Goal: Information Seeking & Learning: Learn about a topic

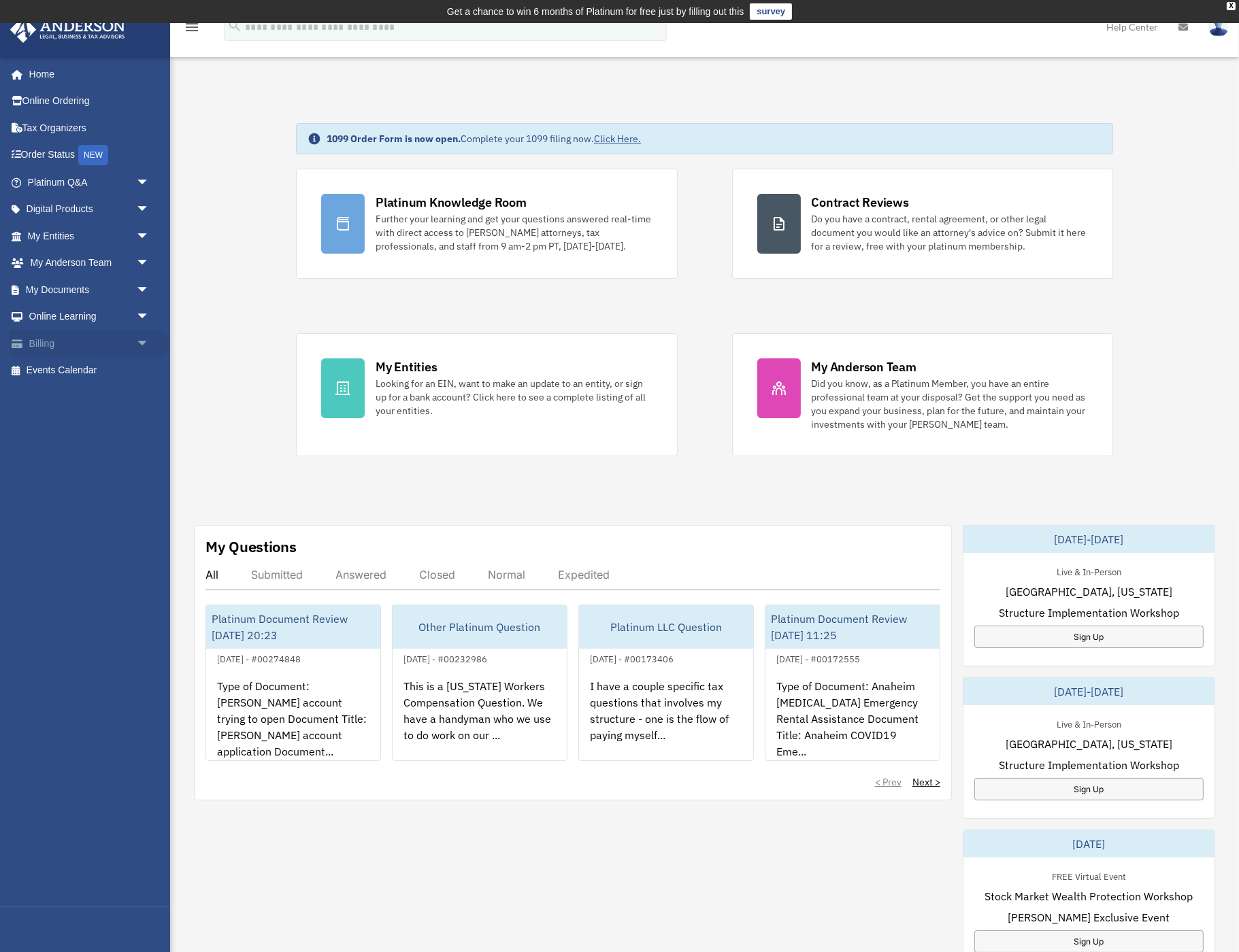
click at [35, 337] on link "Billing arrow_drop_down" at bounding box center [89, 343] width 161 height 27
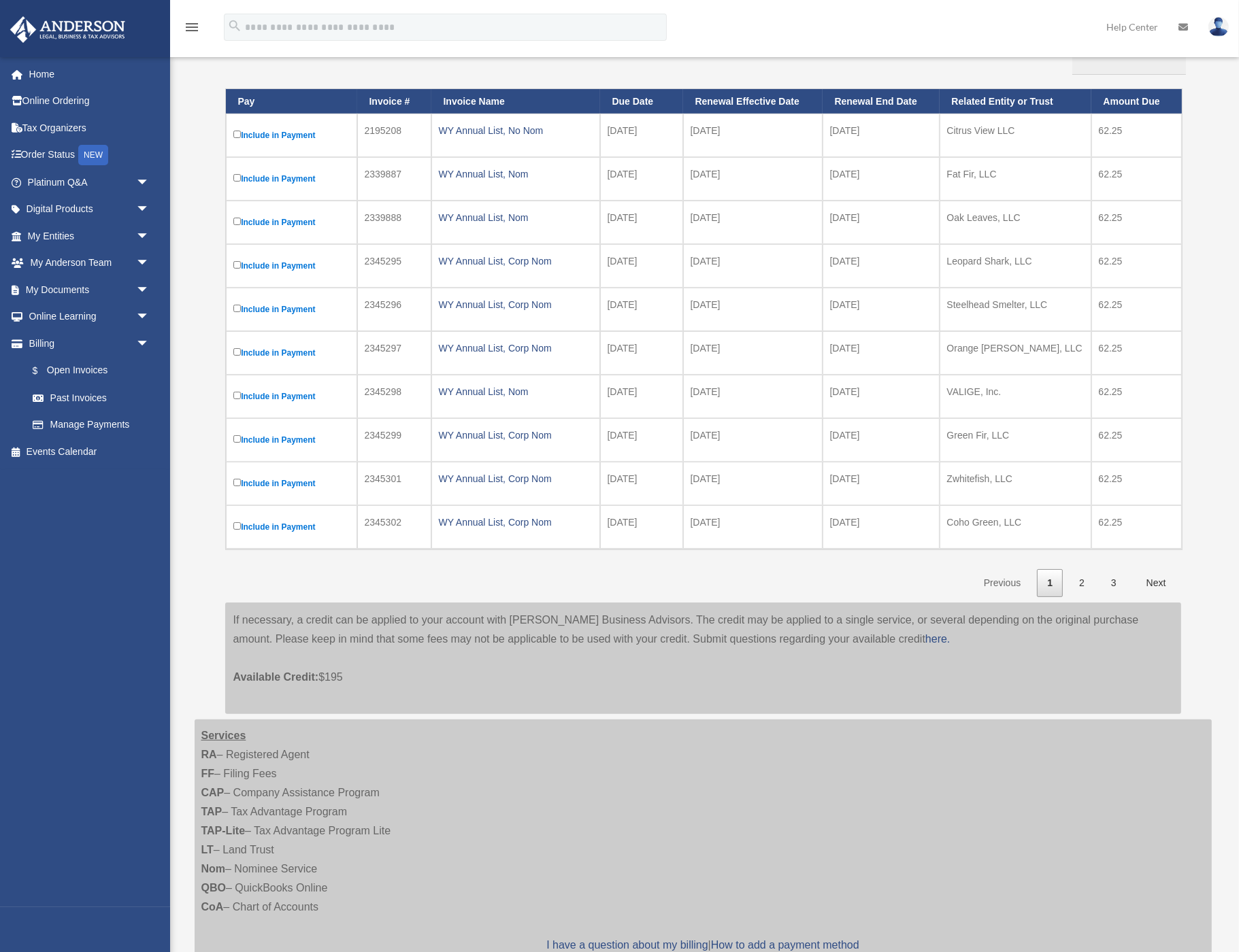
scroll to position [183, 0]
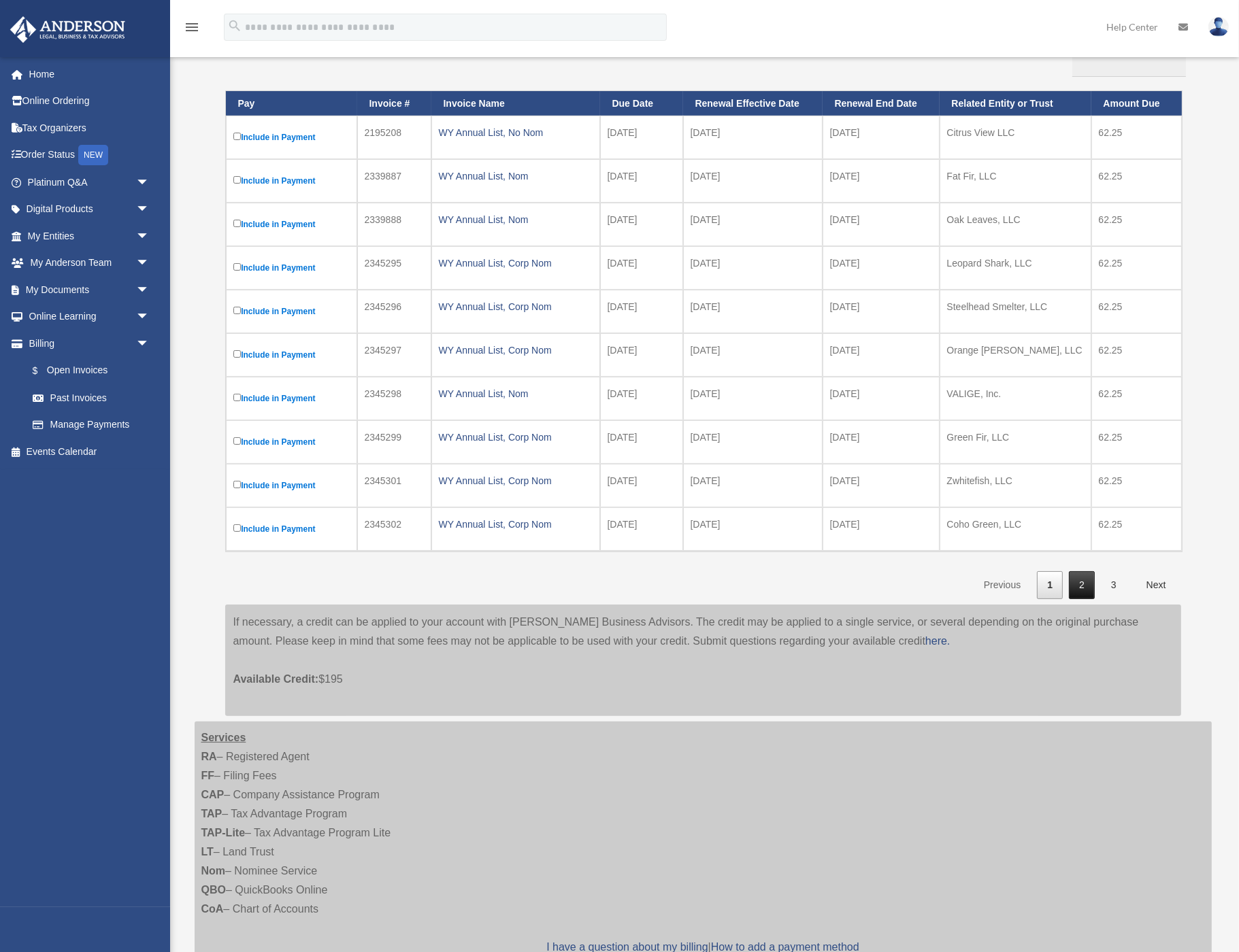
click at [1076, 584] on link "2" at bounding box center [1082, 585] width 26 height 28
click at [1078, 579] on link "2" at bounding box center [1082, 585] width 26 height 28
click at [70, 364] on link "$ Open Invoices" at bounding box center [94, 371] width 151 height 28
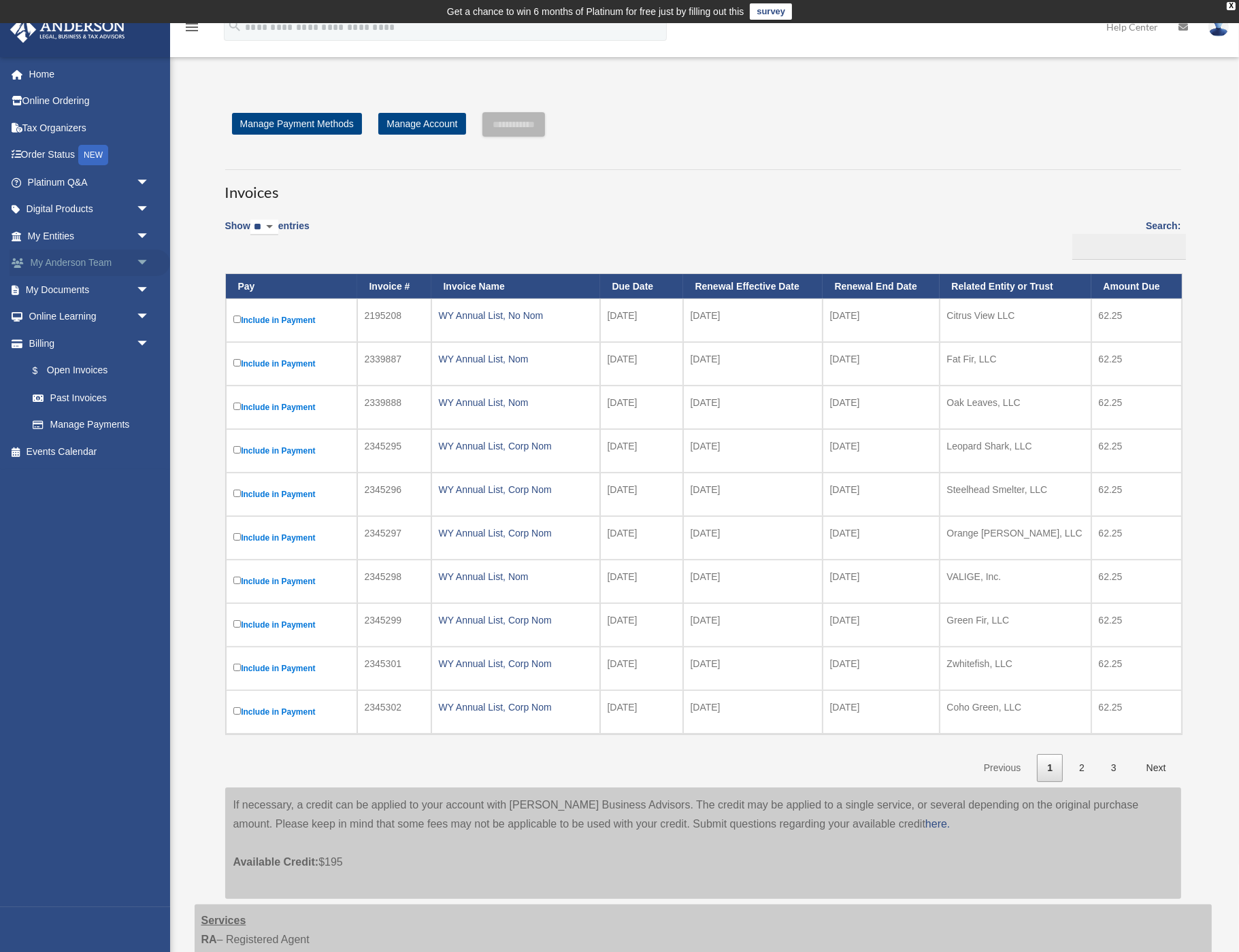
click at [140, 256] on span "arrow_drop_down" at bounding box center [149, 264] width 27 height 28
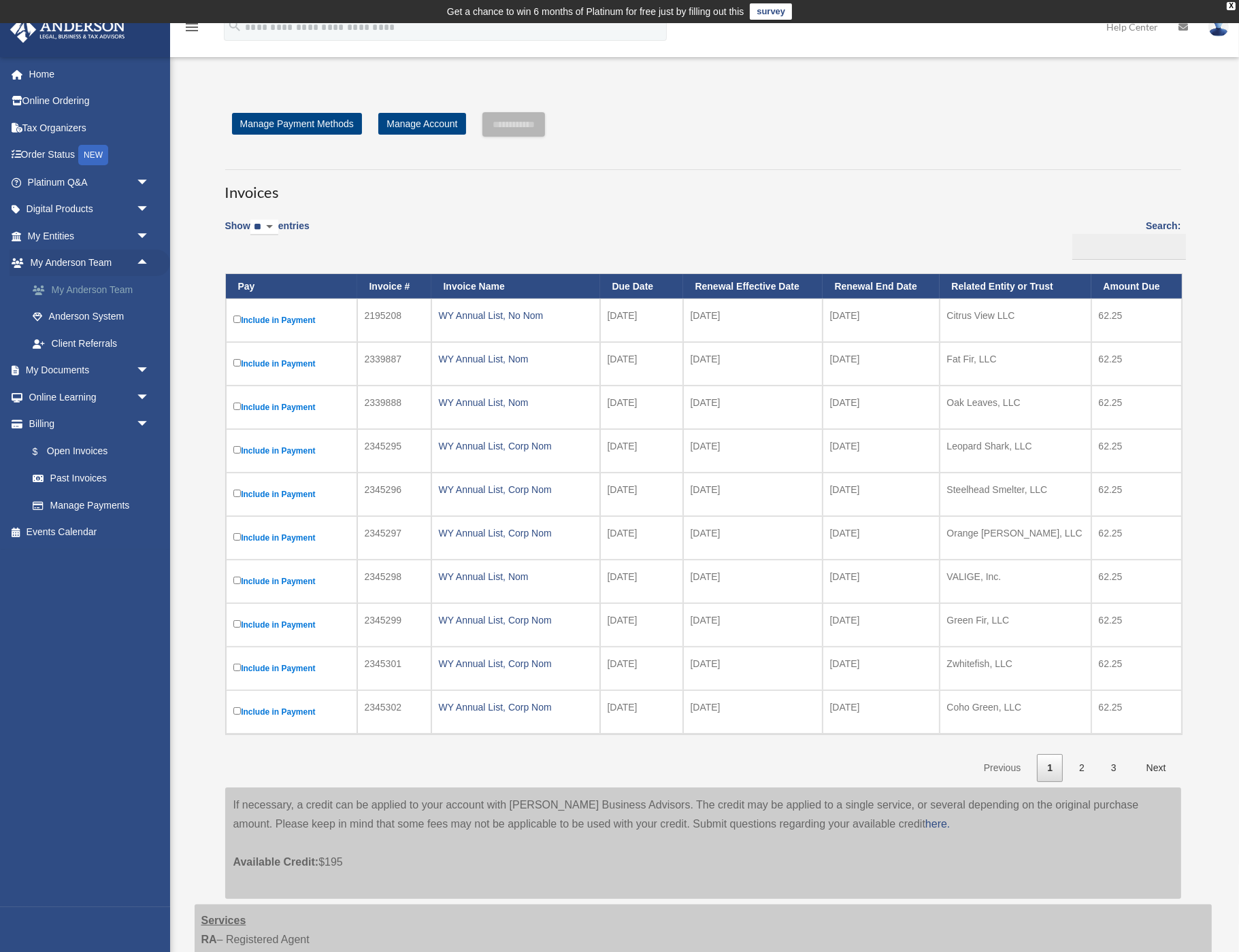
click at [89, 282] on link "My Anderson Team" at bounding box center [94, 290] width 151 height 27
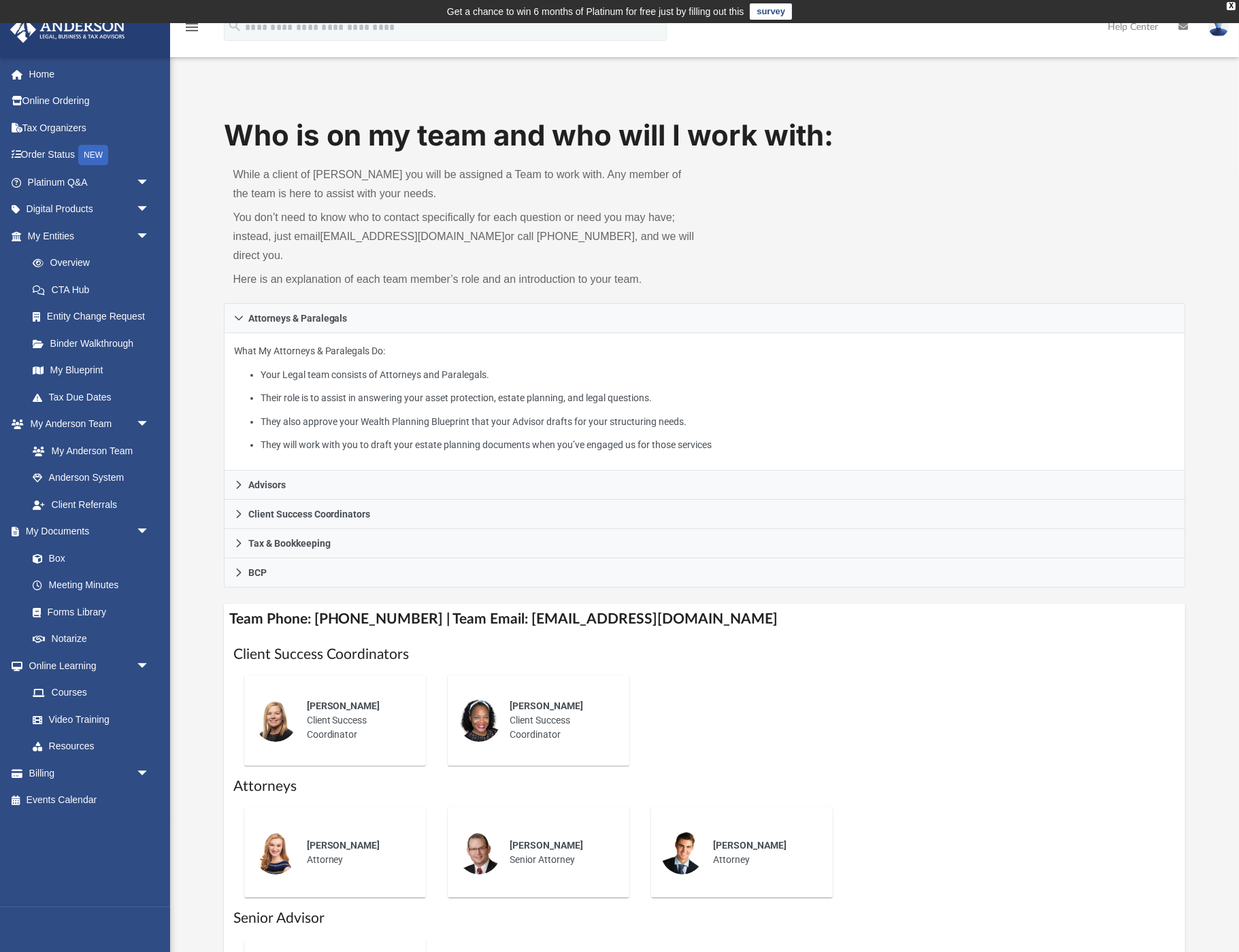
click at [335, 700] on span "Melissa Mcbride" at bounding box center [344, 706] width 73 height 11
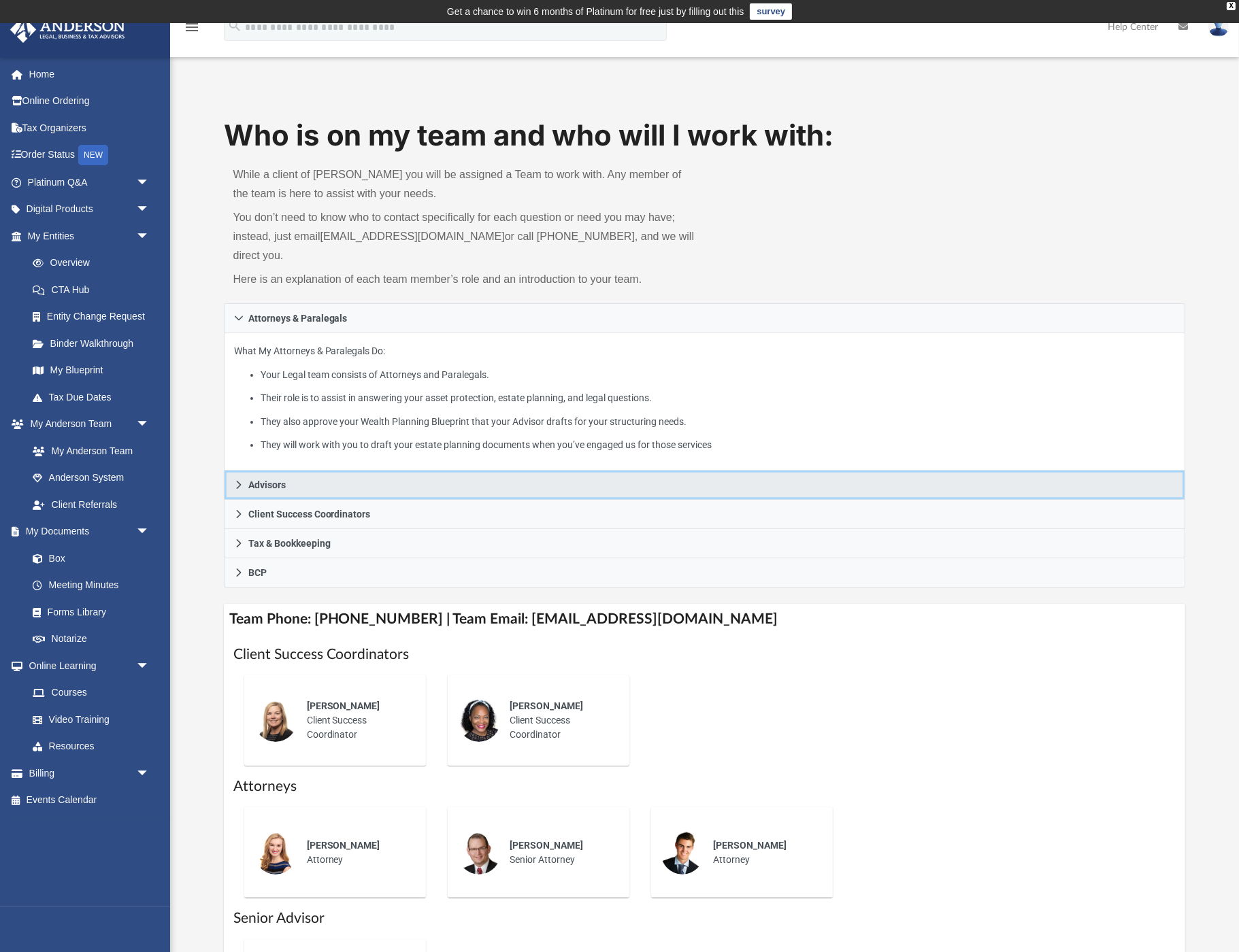
click at [236, 480] on icon at bounding box center [239, 485] width 10 height 10
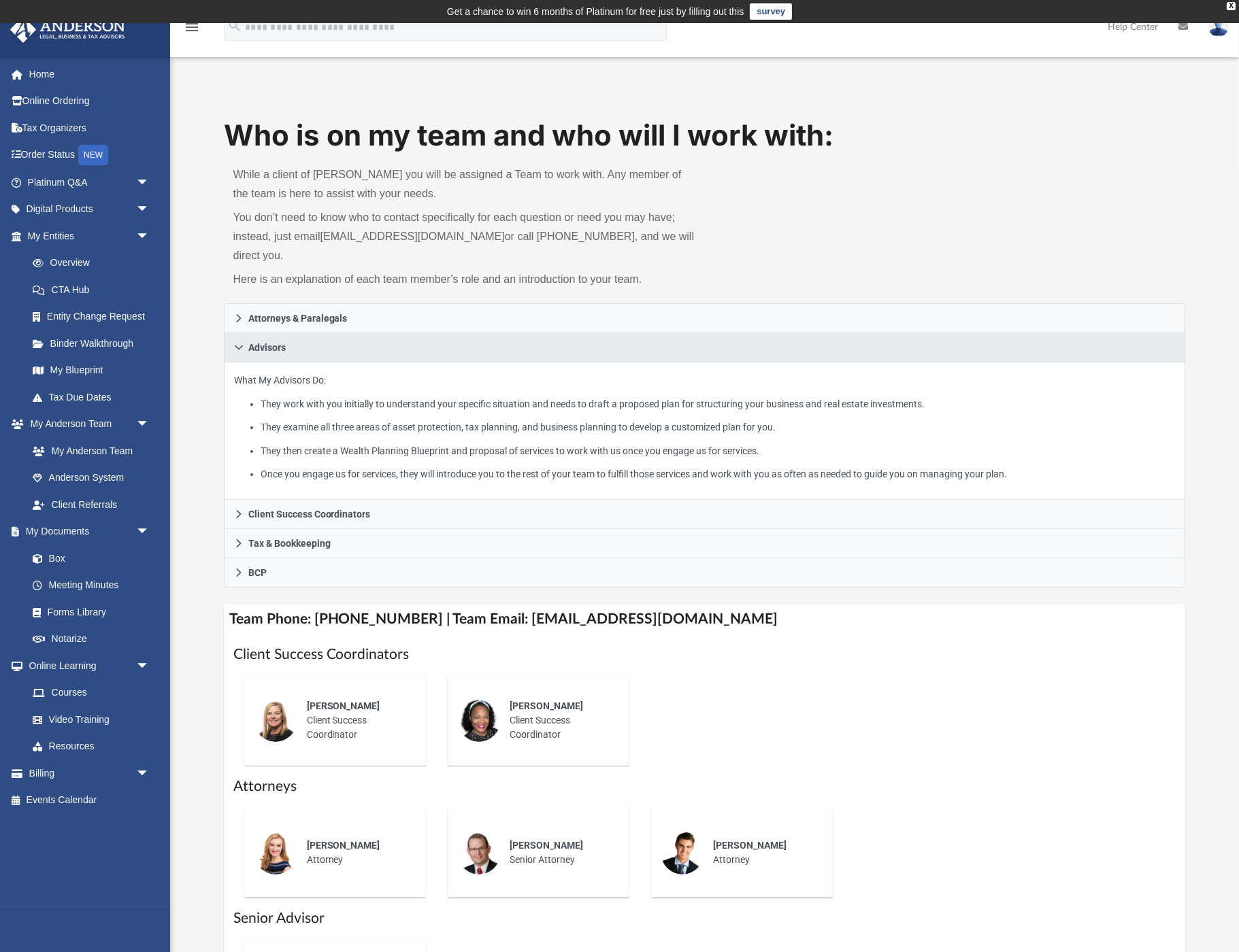
click at [763, 708] on div "Melissa Mcbride Client Success Coordinator Rose Goodman Client Success Coordina…" at bounding box center [705, 720] width 943 height 113
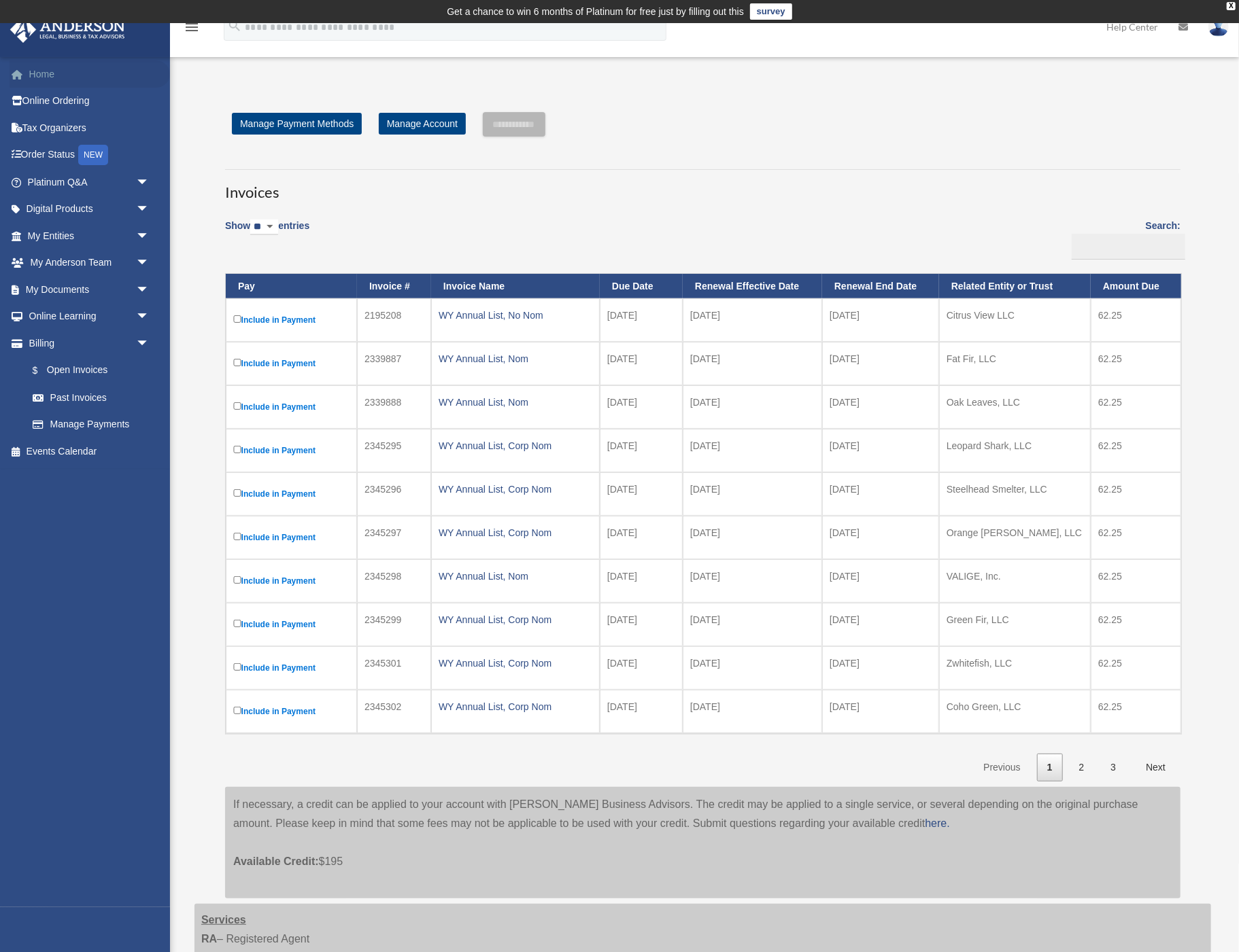
click at [38, 74] on link "Home" at bounding box center [89, 74] width 160 height 27
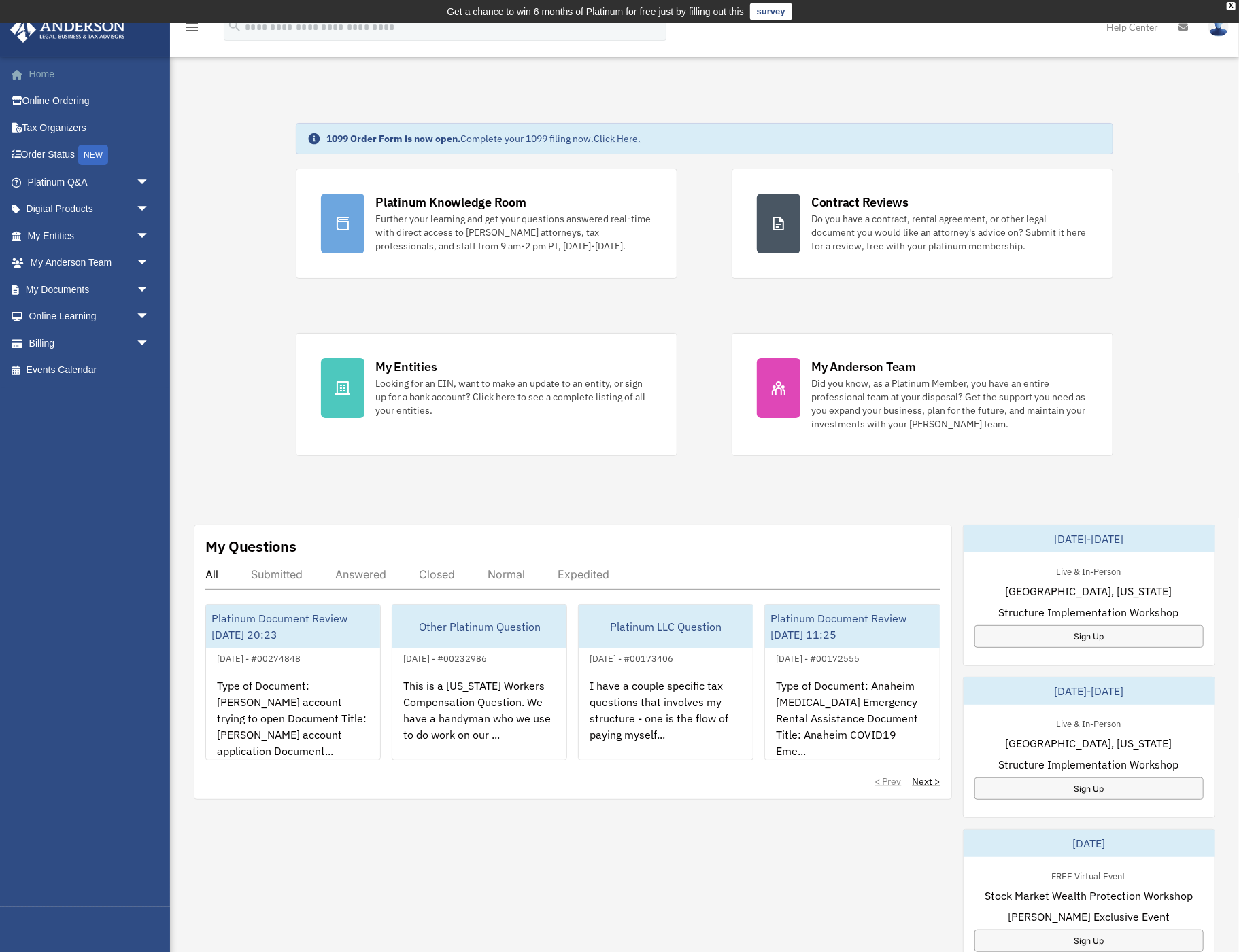
click at [29, 69] on link "Home" at bounding box center [89, 74] width 160 height 27
click at [492, 30] on input "search" at bounding box center [445, 27] width 442 height 27
type input "********"
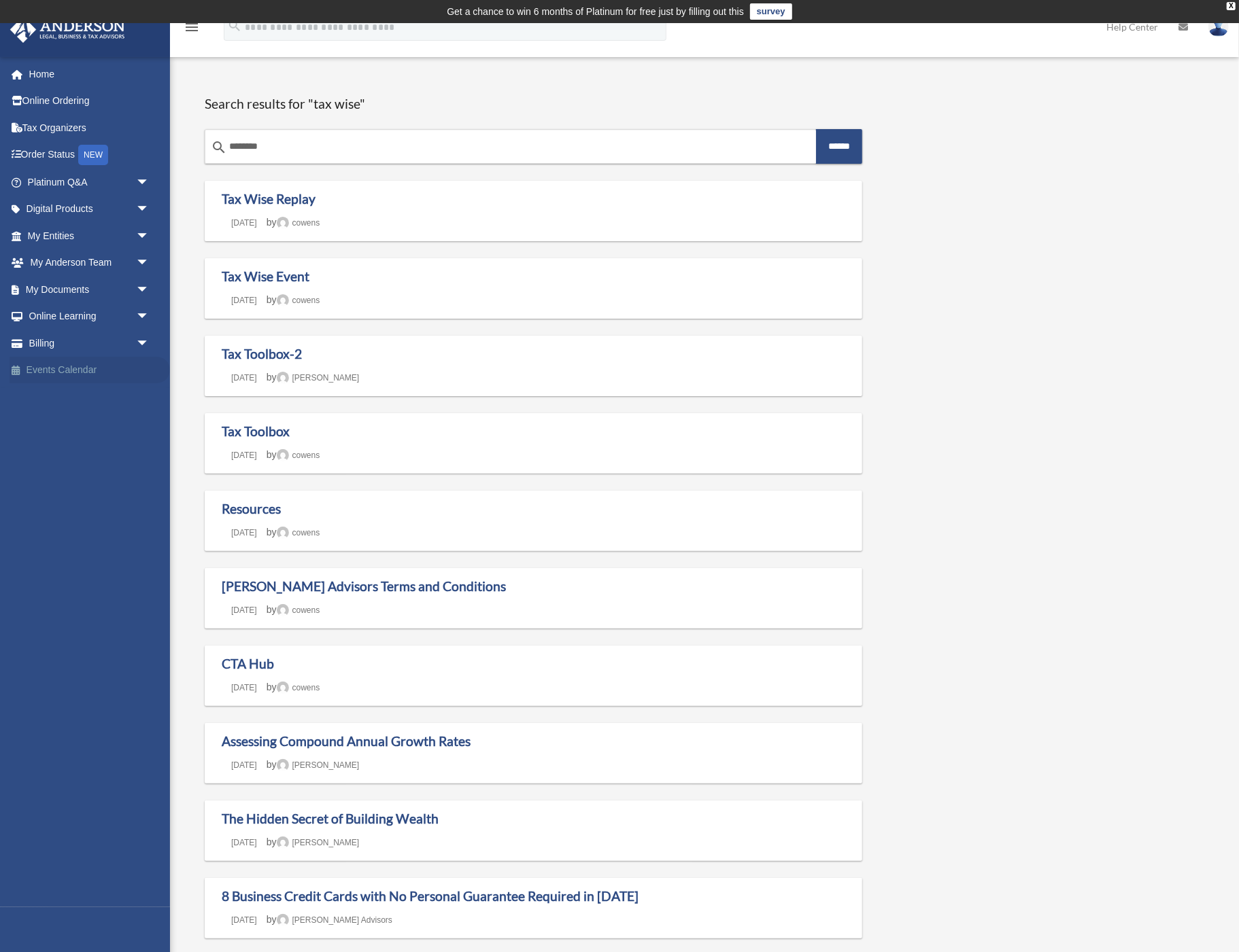
click at [46, 363] on link "Events Calendar" at bounding box center [89, 370] width 160 height 27
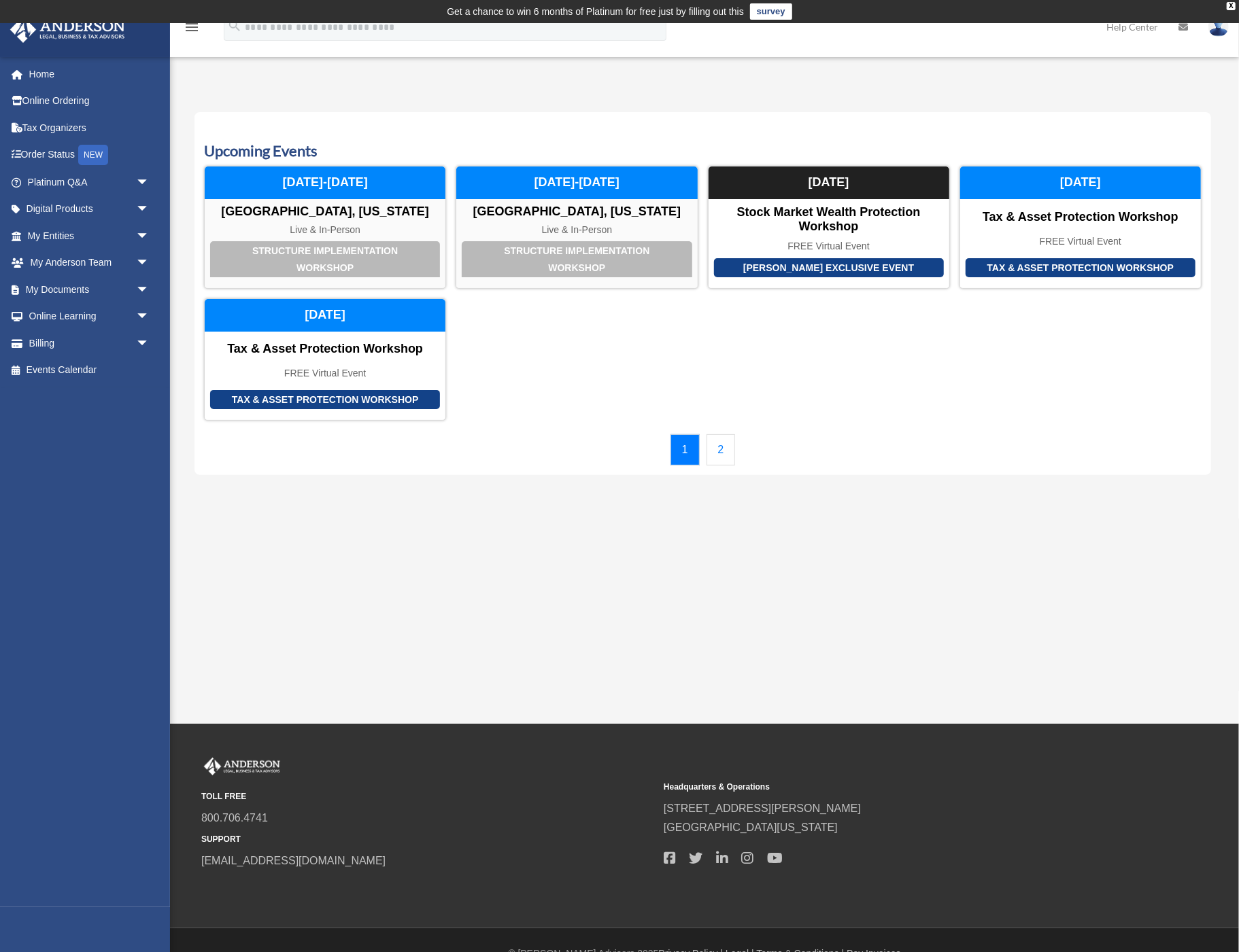
click at [718, 446] on link "2" at bounding box center [721, 449] width 30 height 31
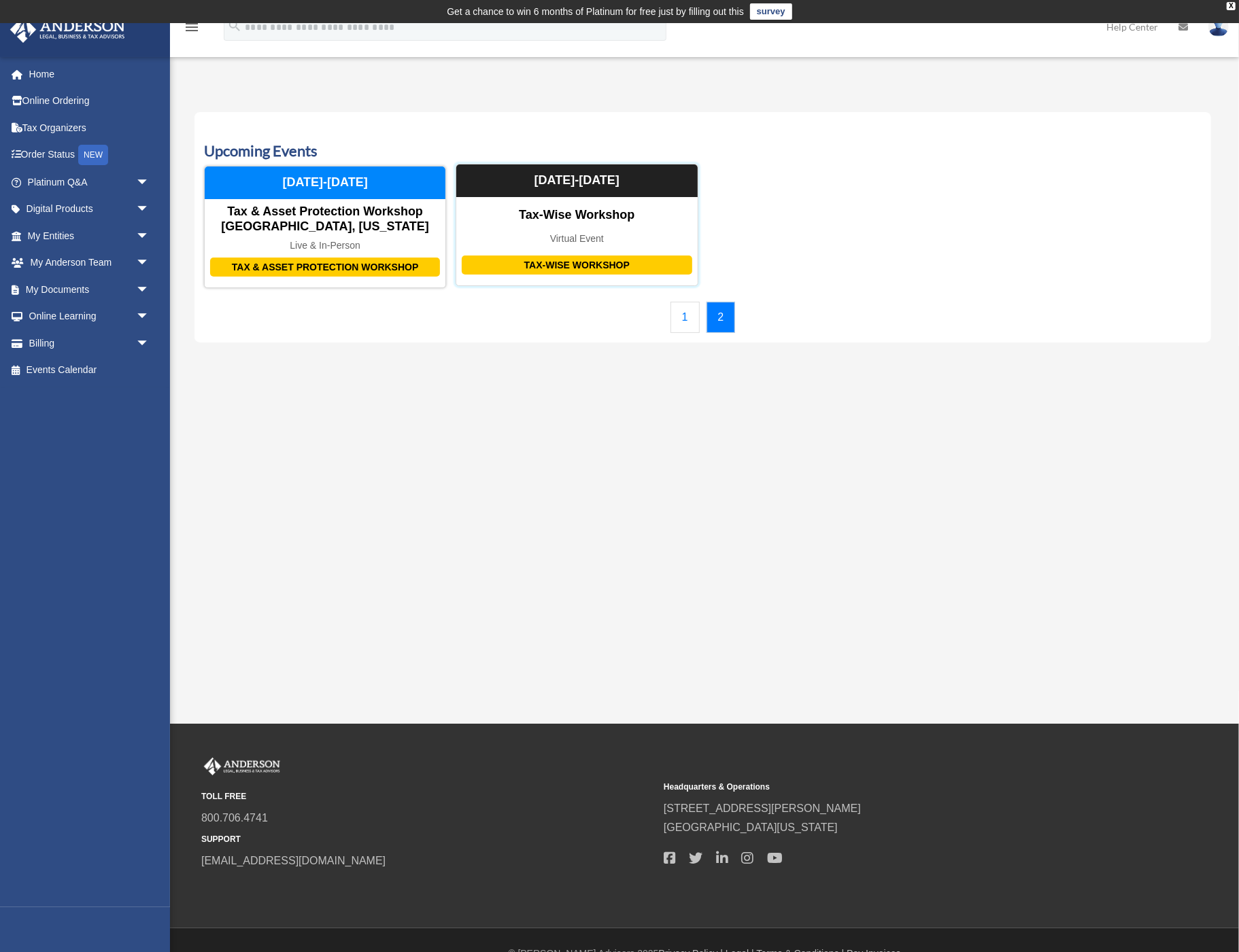
click at [582, 267] on div "Tax-Wise Workshop" at bounding box center [576, 265] width 230 height 20
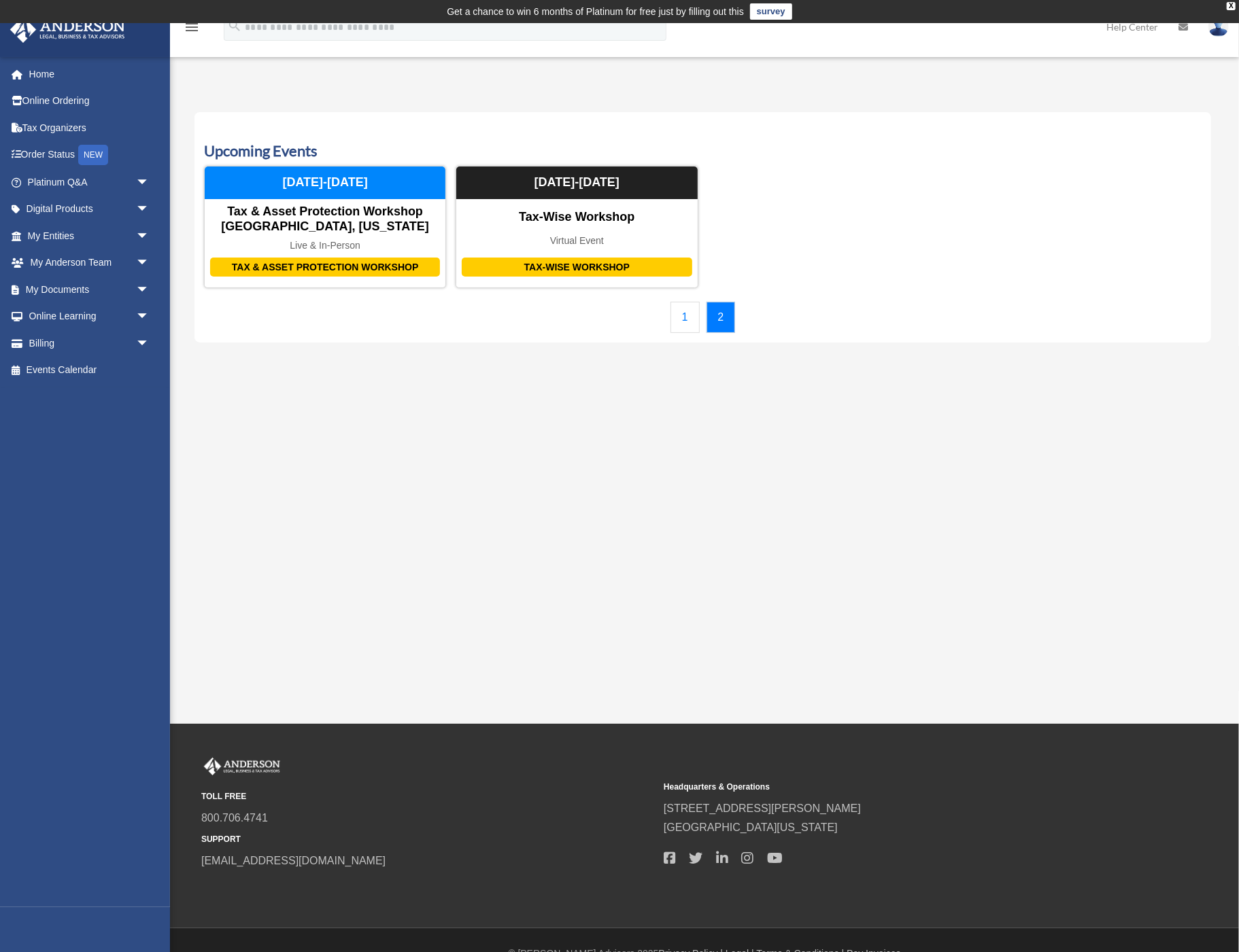
click at [809, 643] on div "Calendar imiv6@aol.com Sign Out imiv6@aol.com Home Online Ordering Tax Organize…" at bounding box center [620, 373] width 1239 height 701
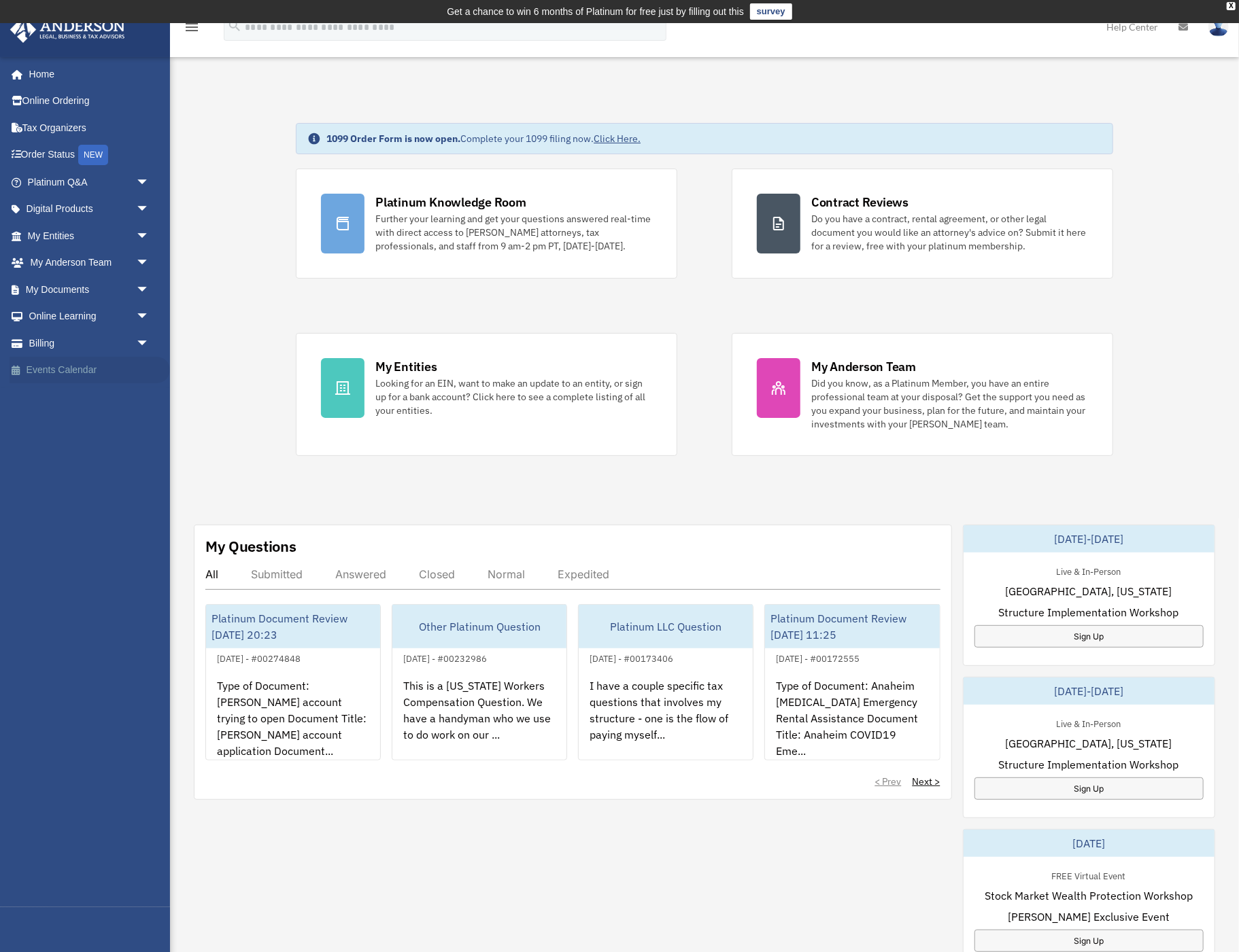
click at [59, 357] on link "Events Calendar" at bounding box center [89, 370] width 160 height 27
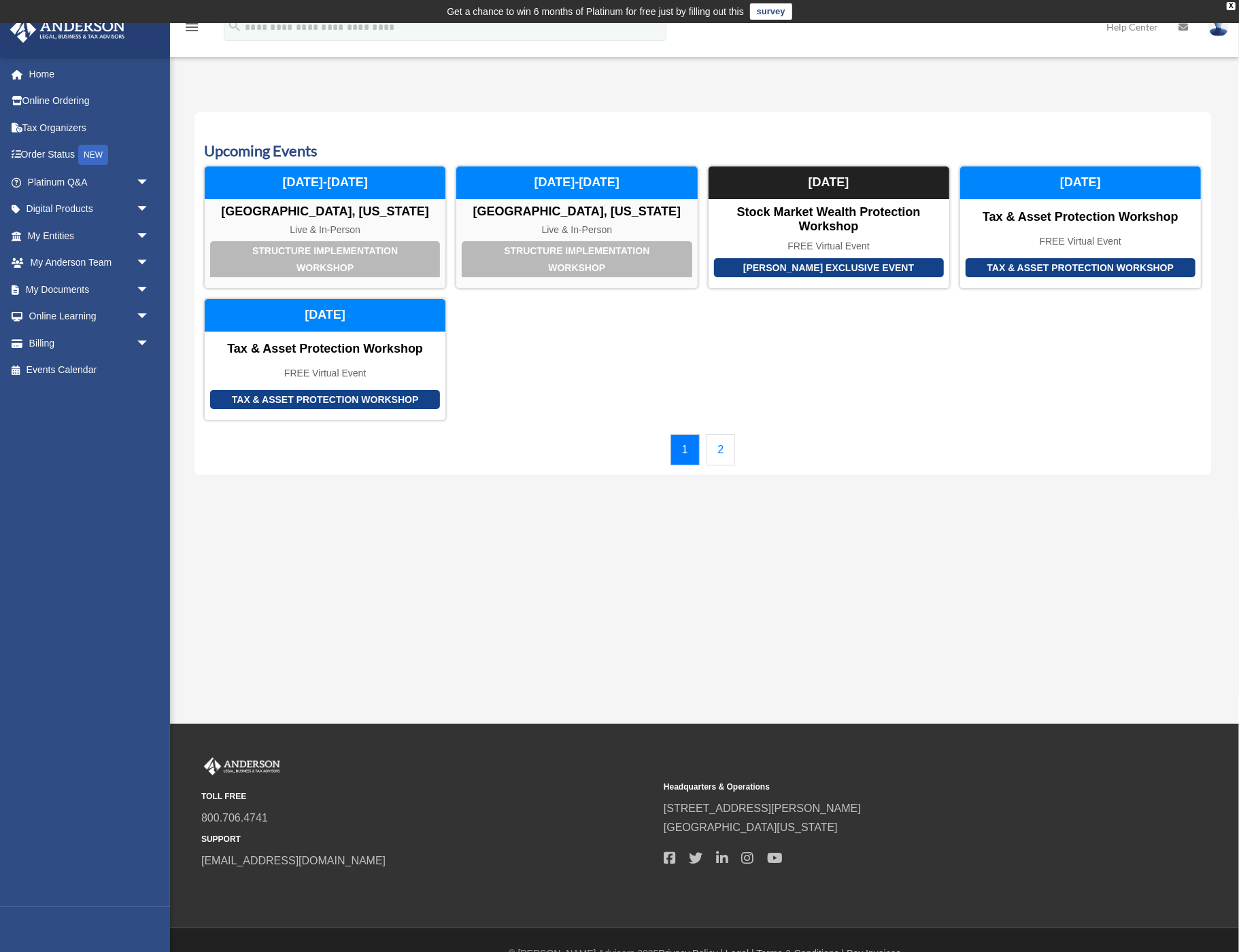
click at [717, 446] on link "2" at bounding box center [721, 449] width 30 height 31
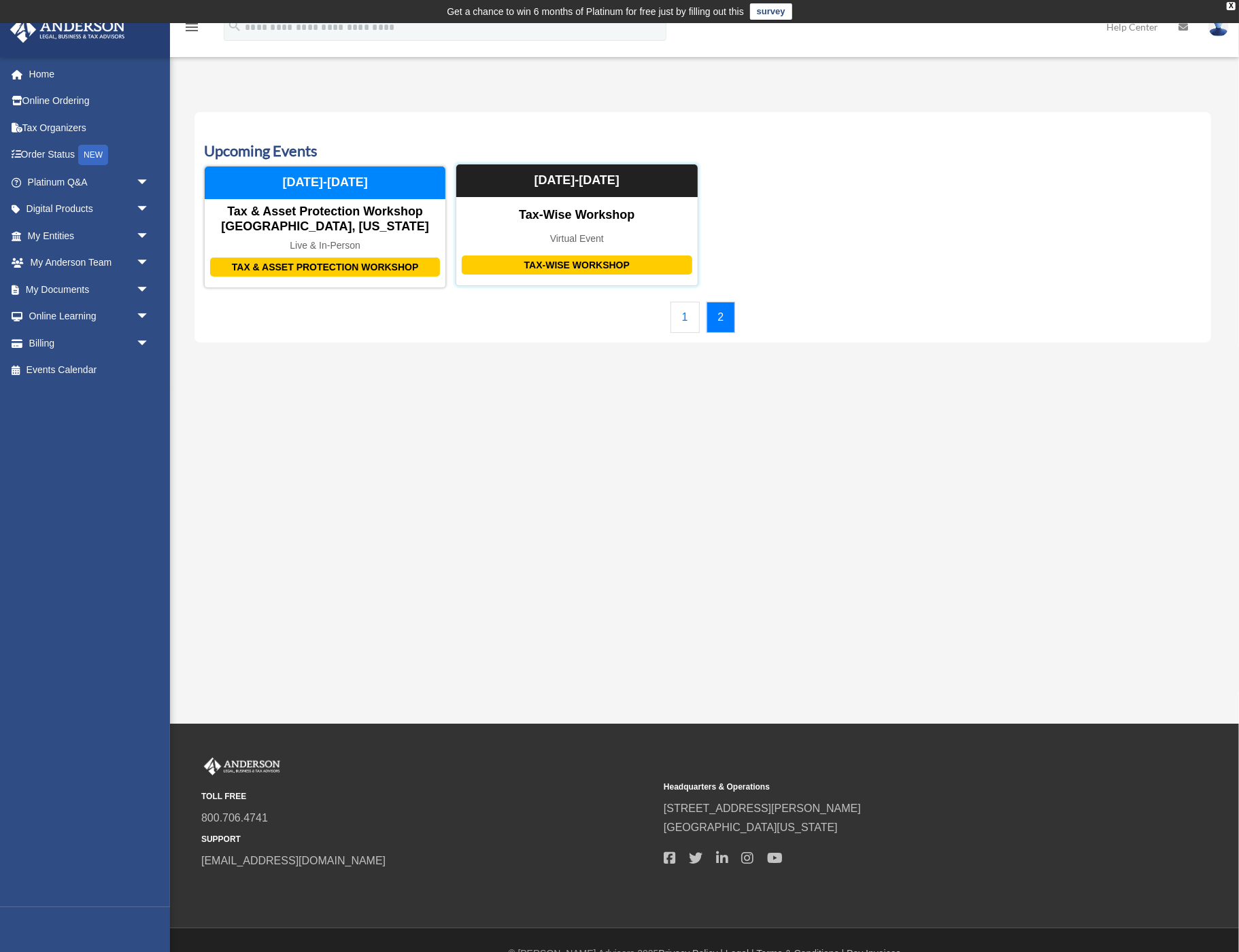
click at [600, 267] on div "Tax-Wise Workshop" at bounding box center [576, 265] width 230 height 20
